Goal: Navigation & Orientation: Find specific page/section

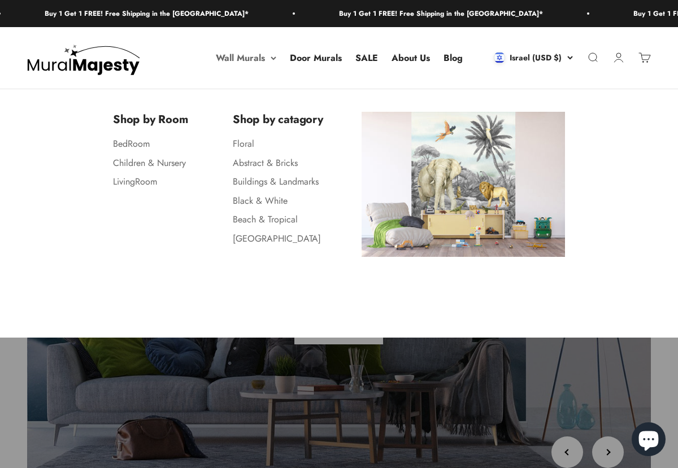
click at [254, 58] on summary "Wall Murals" at bounding box center [246, 58] width 60 height 15
